Goal: Navigation & Orientation: Find specific page/section

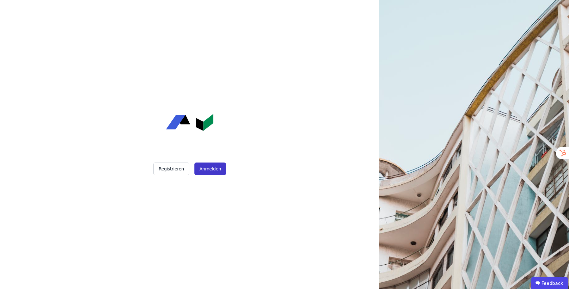
click at [219, 165] on button "Anmelden" at bounding box center [211, 169] width 32 height 13
